Goal: Find contact information: Find contact information

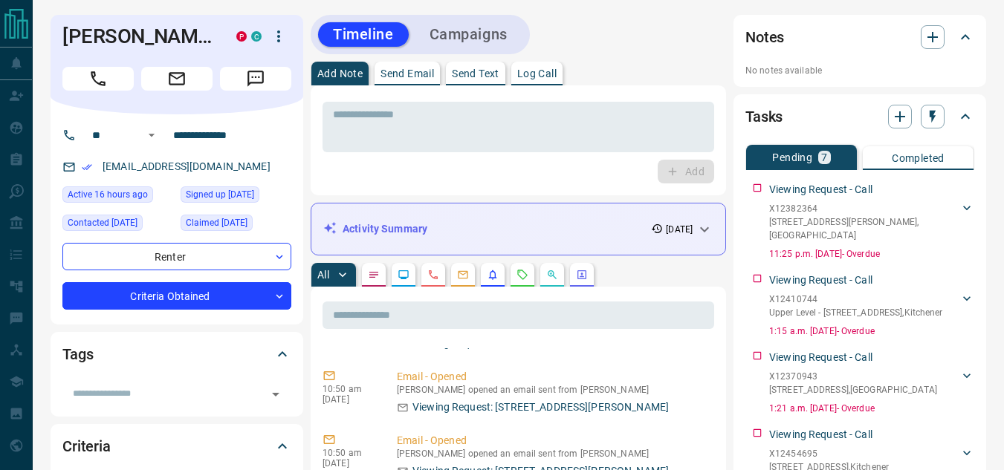
scroll to position [420, 0]
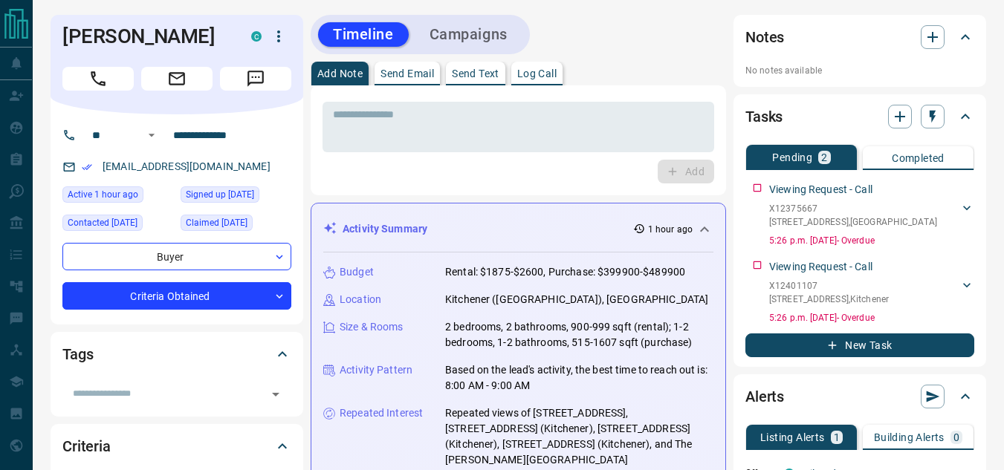
scroll to position [74, 0]
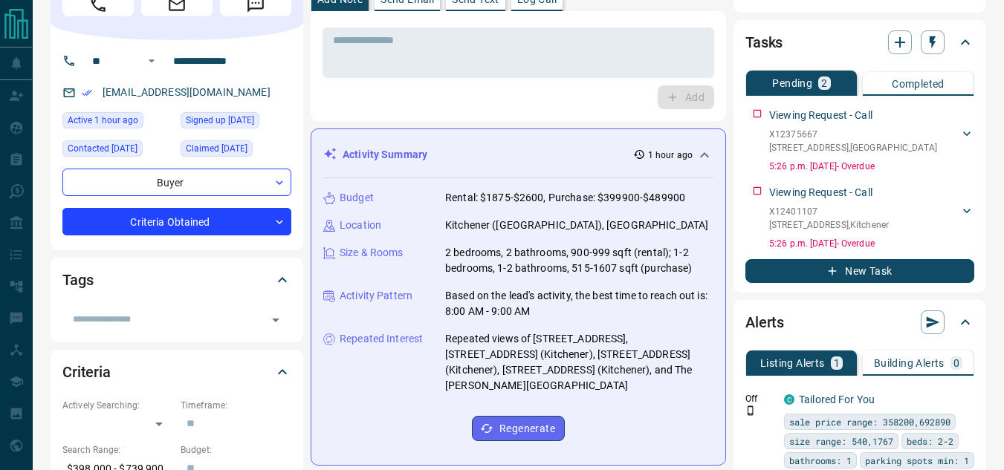
click at [676, 157] on p "1 hour ago" at bounding box center [670, 155] width 45 height 13
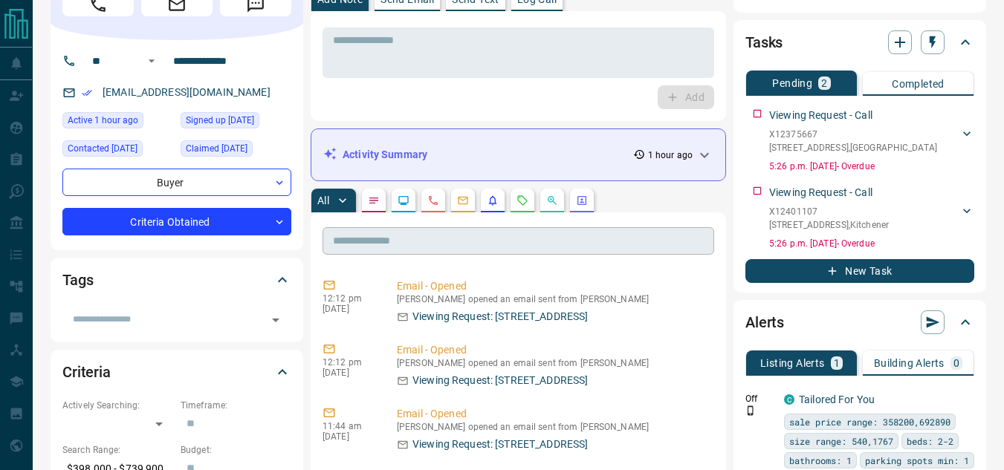
scroll to position [0, 0]
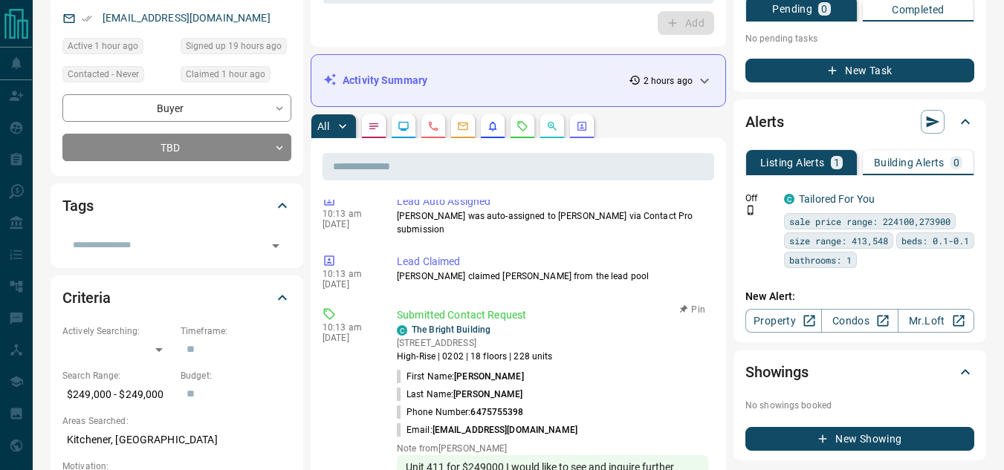
scroll to position [149, 0]
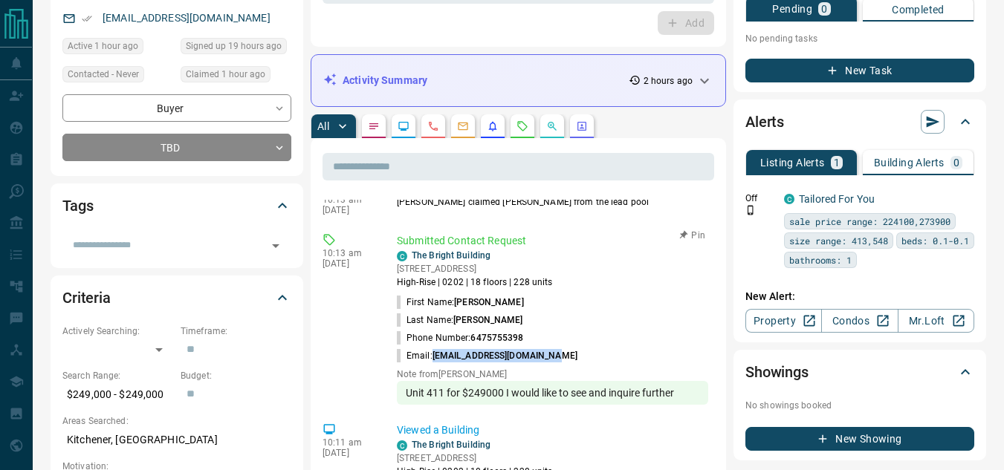
drag, startPoint x: 557, startPoint y: 346, endPoint x: 434, endPoint y: 357, distance: 123.8
click at [434, 357] on li "Email: alvinchorosales@gmail.com" at bounding box center [552, 356] width 311 height 18
copy span "alvinchorosales@gmail.com"
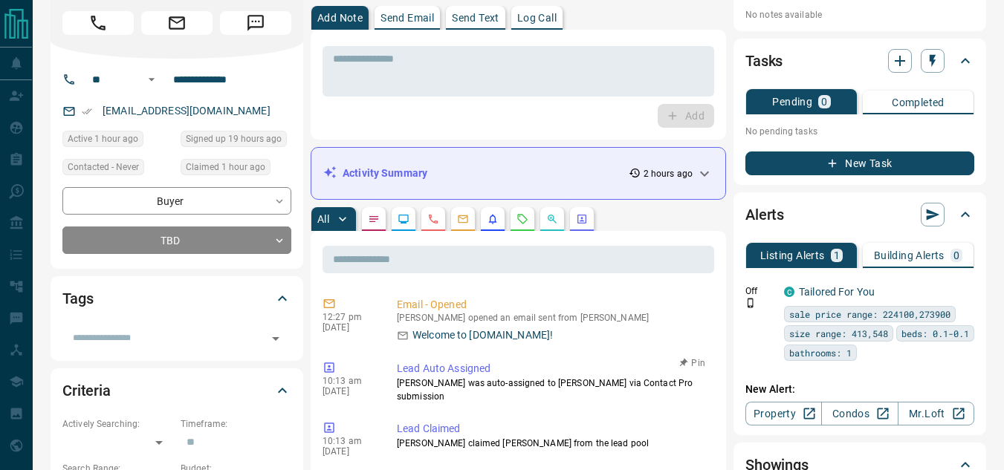
scroll to position [0, 0]
